Goal: Find specific page/section: Find specific page/section

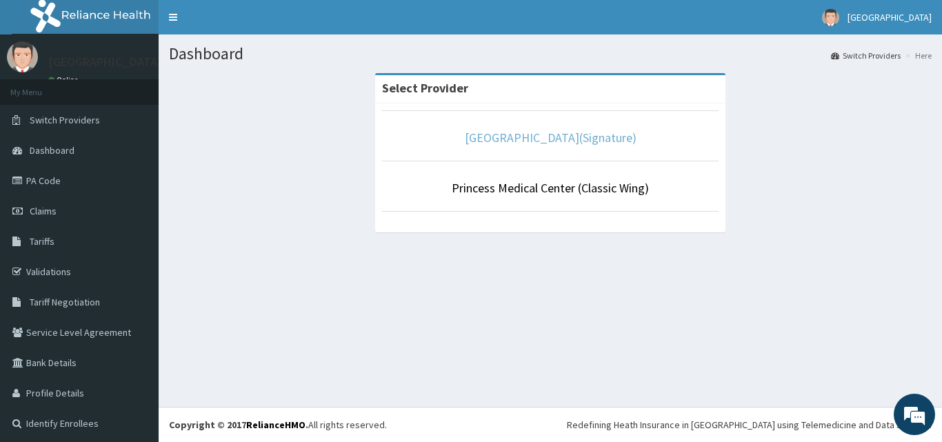
click at [526, 137] on link "[GEOGRAPHIC_DATA](Signature)" at bounding box center [551, 138] width 172 height 16
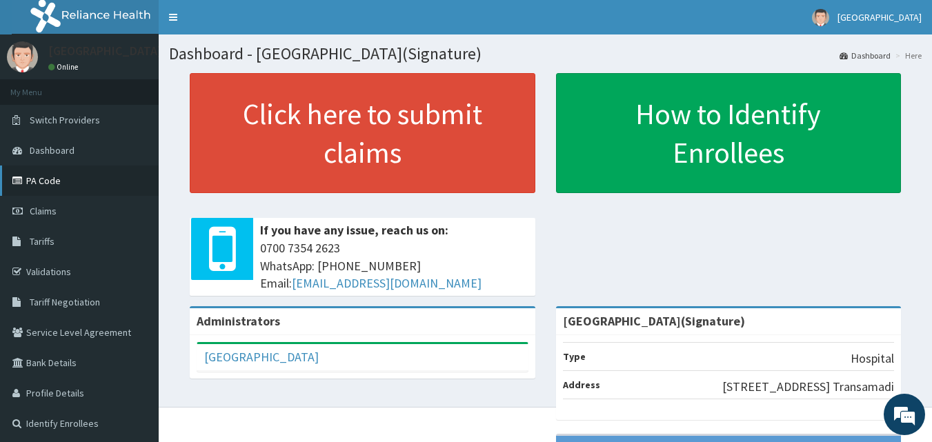
click at [75, 169] on link "PA Code" at bounding box center [79, 181] width 159 height 30
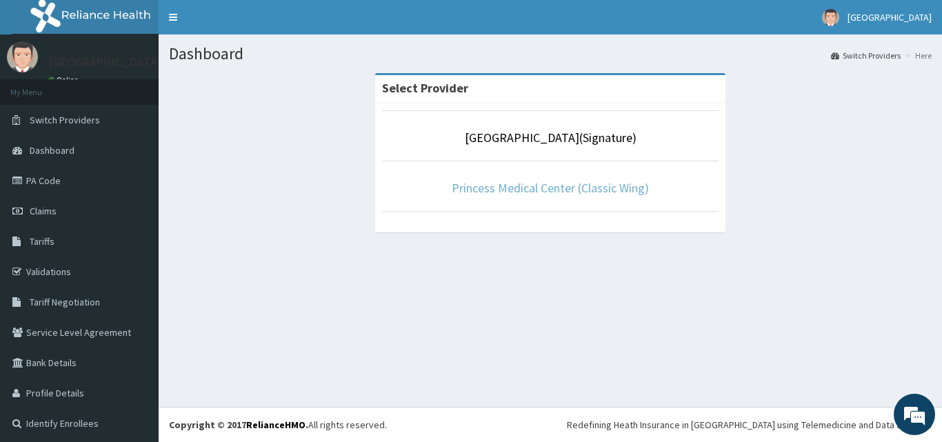
click at [477, 188] on link "Princess Medical Center (Classic Wing)" at bounding box center [550, 188] width 197 height 16
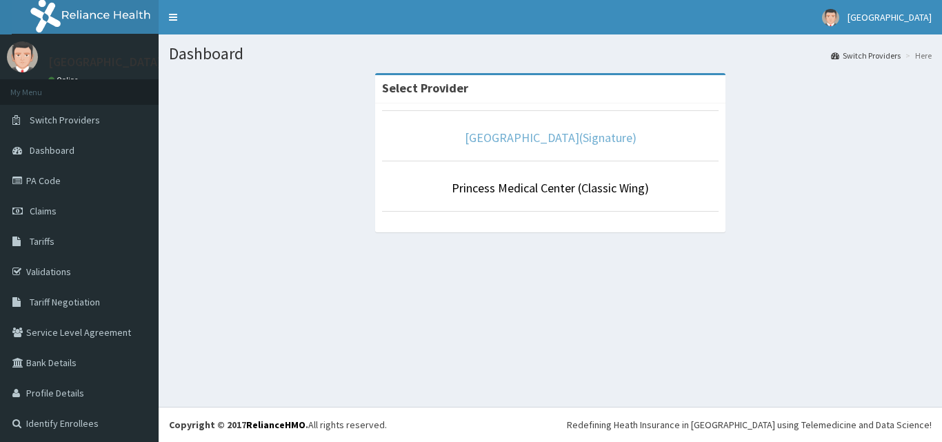
click at [584, 142] on link "[GEOGRAPHIC_DATA](Signature)" at bounding box center [551, 138] width 172 height 16
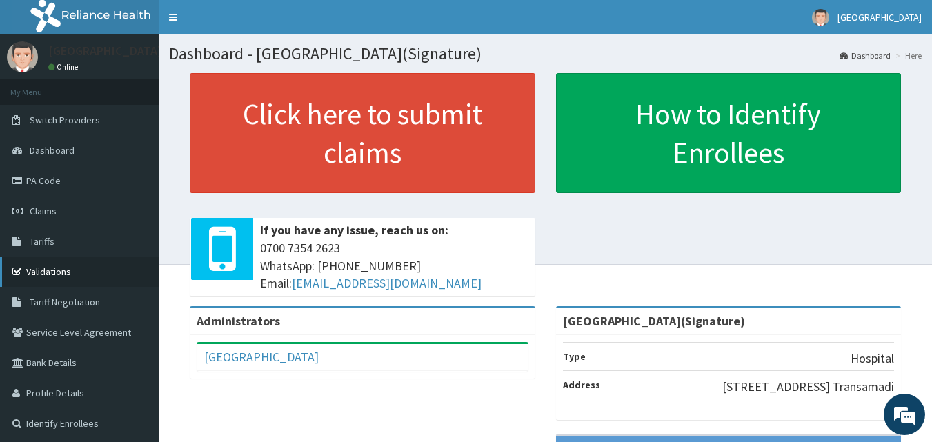
click at [83, 265] on link "Validations" at bounding box center [79, 272] width 159 height 30
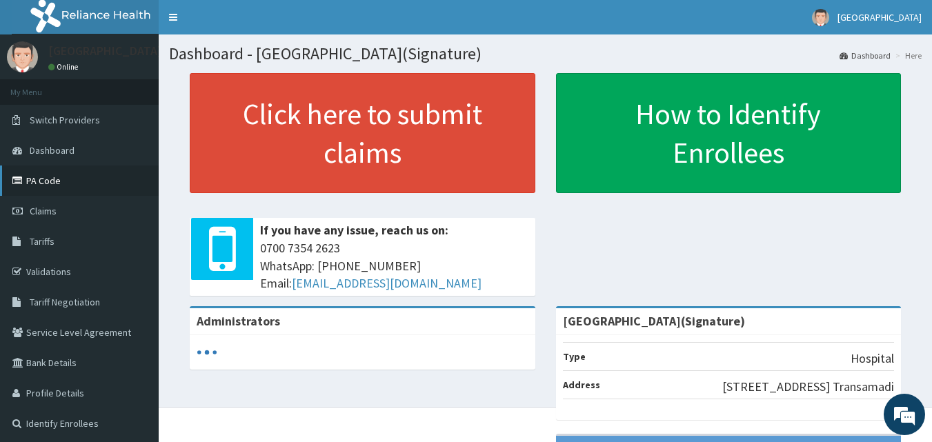
click at [80, 185] on link "PA Code" at bounding box center [79, 181] width 159 height 30
